Goal: Book appointment/travel/reservation

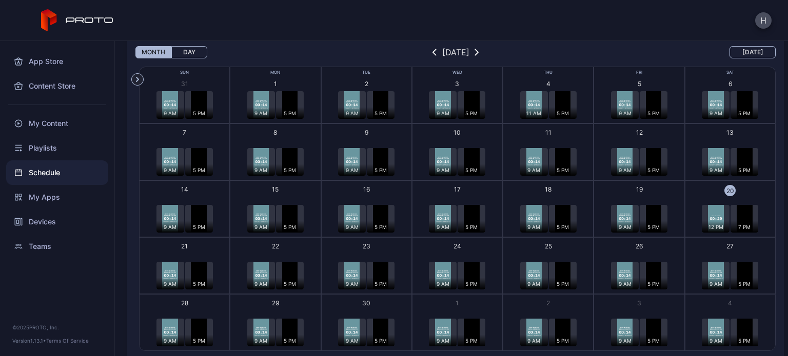
scroll to position [74, 0]
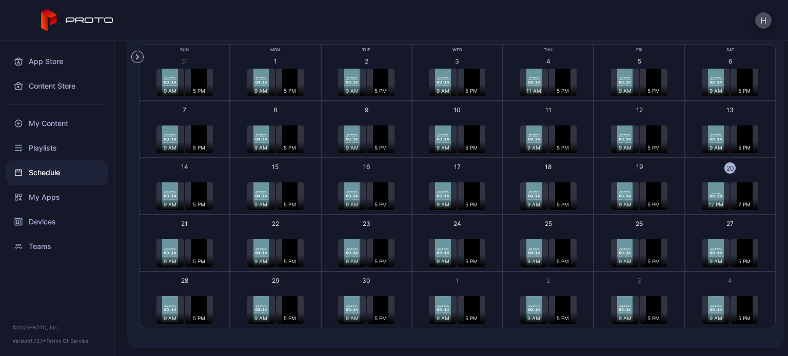
click at [194, 256] on div "5 PM" at bounding box center [199, 261] width 28 height 12
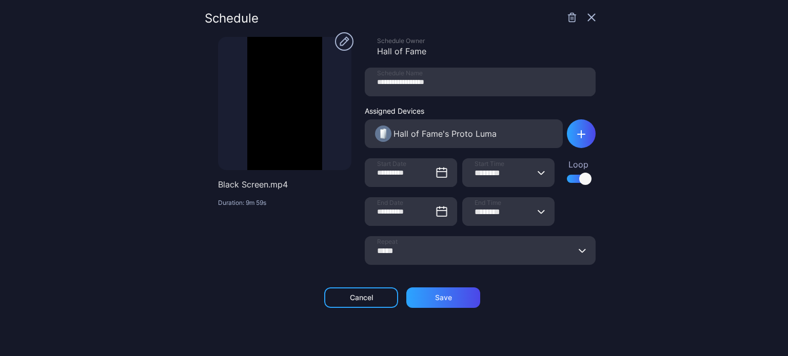
click at [588, 21] on icon "button" at bounding box center [591, 17] width 7 height 7
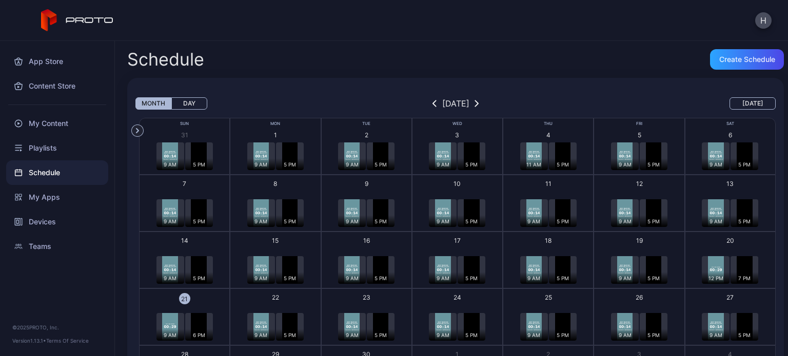
click at [169, 313] on img "button" at bounding box center [169, 327] width 15 height 28
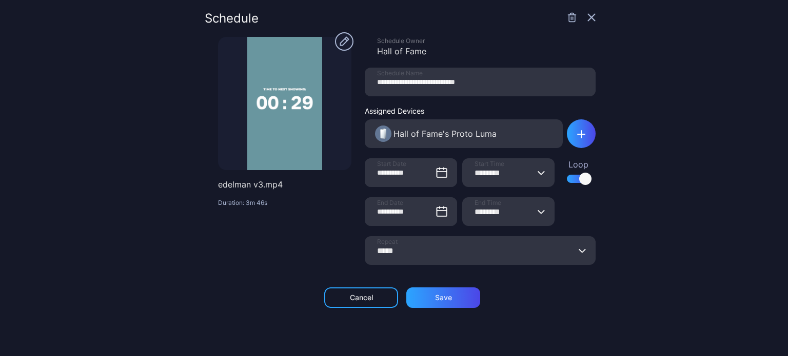
click at [587, 14] on icon "button" at bounding box center [591, 17] width 8 height 8
